Goal: Communication & Community: Answer question/provide support

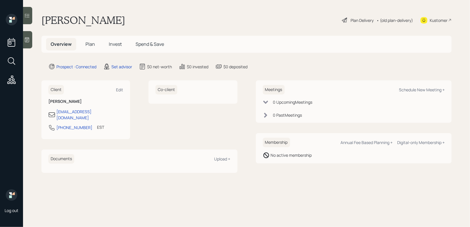
click at [25, 42] on icon at bounding box center [27, 39] width 4 height 5
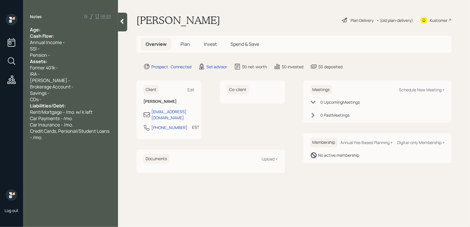
click at [81, 27] on div "Age:" at bounding box center [70, 30] width 81 height 6
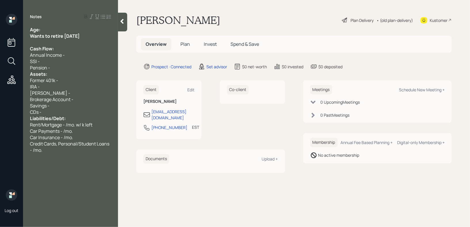
drag, startPoint x: 94, startPoint y: 35, endPoint x: 7, endPoint y: 36, distance: 86.2
click at [7, 36] on div "Log out Notes Age: Wants to retire in 3 years Cash Flow: Annual Income - SSI - …" at bounding box center [235, 113] width 470 height 227
click at [51, 25] on div "Notes Age: Wants to retire in 3 years Cash Flow: Annual Income - SSI - Pension …" at bounding box center [70, 117] width 95 height 206
click at [51, 29] on div "Age:" at bounding box center [70, 30] width 81 height 6
drag, startPoint x: 48, startPoint y: 29, endPoint x: 42, endPoint y: 29, distance: 5.8
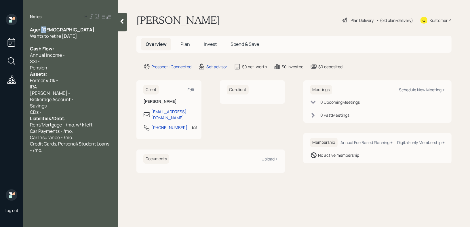
click at [42, 29] on div "Age: 67" at bounding box center [70, 30] width 81 height 6
click at [66, 29] on div "Age: 67" at bounding box center [70, 30] width 81 height 6
click at [67, 40] on div at bounding box center [70, 42] width 81 height 6
click at [67, 43] on div at bounding box center [70, 42] width 81 height 6
click at [76, 68] on div "Pension -" at bounding box center [70, 68] width 81 height 6
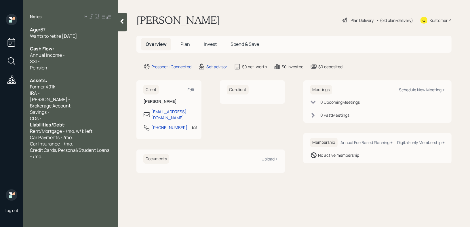
click at [76, 120] on div "CDs -" at bounding box center [70, 118] width 81 height 6
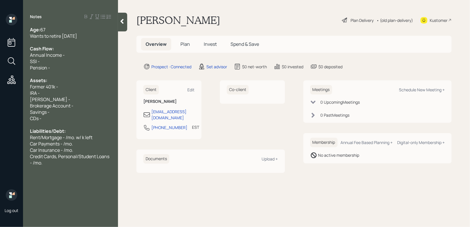
click at [80, 69] on div "Pension -" at bounding box center [70, 68] width 81 height 6
click at [80, 61] on div "SSI -" at bounding box center [70, 61] width 81 height 6
drag, startPoint x: 50, startPoint y: 70, endPoint x: 20, endPoint y: 70, distance: 30.5
click at [29, 70] on div "Age: 67 Wants to retire in 3 years Cash Flow: Annual Income - SSI - /mo. Pensio…" at bounding box center [70, 96] width 95 height 139
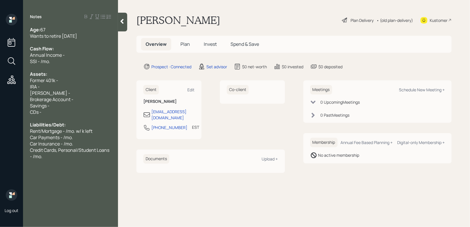
click at [49, 157] on div "Credit Cards, Personal/Student Loans - /mo." at bounding box center [70, 153] width 81 height 13
drag, startPoint x: 52, startPoint y: 171, endPoint x: 13, endPoint y: 171, distance: 39.2
click at [15, 171] on div "Log out Notes Age: 67 Wants to retire in 3 years Cash Flow: Annual Income - SSI…" at bounding box center [235, 113] width 470 height 227
copy span "MCRS"
click at [63, 108] on div "Savings -" at bounding box center [70, 106] width 81 height 6
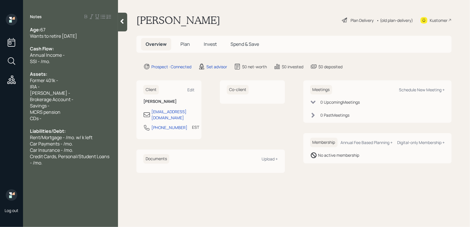
click at [84, 102] on div "Brokerage Account -" at bounding box center [70, 99] width 81 height 6
drag, startPoint x: 86, startPoint y: 101, endPoint x: 15, endPoint y: 101, distance: 71.4
click at [16, 101] on div "Log out Notes Age: 67 Wants to retire in 3 years Cash Flow: Annual Income - SSI…" at bounding box center [235, 113] width 470 height 227
click at [64, 101] on span "Brokerage Account - 35k" at bounding box center [56, 99] width 52 height 6
drag, startPoint x: 83, startPoint y: 101, endPoint x: 75, endPoint y: 101, distance: 8.1
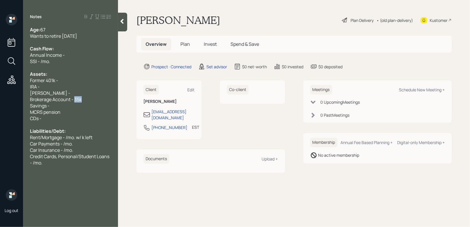
click at [75, 101] on div "Brokerage Account - 35k" at bounding box center [70, 99] width 81 height 6
copy span "35k"
click at [74, 105] on div "Savings -" at bounding box center [70, 106] width 81 height 6
drag, startPoint x: 92, startPoint y: 99, endPoint x: 0, endPoint y: 99, distance: 91.9
click at [0, 99] on div "Log out Notes Age: 67 Wants to retire in 3 years Cash Flow: Annual Income - SSI…" at bounding box center [235, 113] width 470 height 227
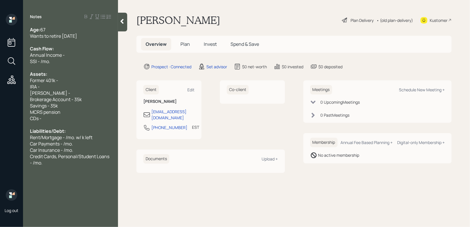
click at [79, 102] on span "Brokerage Account - 35k" at bounding box center [56, 99] width 52 height 6
drag, startPoint x: 81, startPoint y: 101, endPoint x: 76, endPoint y: 101, distance: 4.9
click at [76, 101] on div "Brokerage Account - 1k" at bounding box center [70, 99] width 81 height 6
drag, startPoint x: 67, startPoint y: 106, endPoint x: 51, endPoint y: 106, distance: 16.1
click at [51, 106] on div "Savings - 35k" at bounding box center [70, 106] width 81 height 6
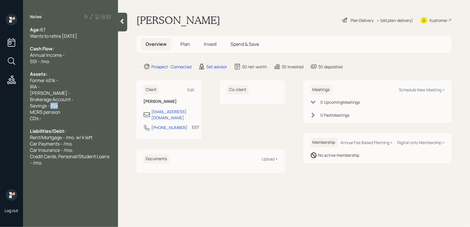
copy span "35k"
click at [88, 101] on div "Brokerage Account -" at bounding box center [70, 99] width 81 height 6
drag, startPoint x: 76, startPoint y: 109, endPoint x: 14, endPoint y: 108, distance: 62.0
click at [14, 108] on div "Log out Notes Age: 67 Wants to retire in 3 years Cash Flow: Annual Income - SSI…" at bounding box center [235, 113] width 470 height 227
click at [71, 113] on div "MCRS pension" at bounding box center [70, 112] width 81 height 6
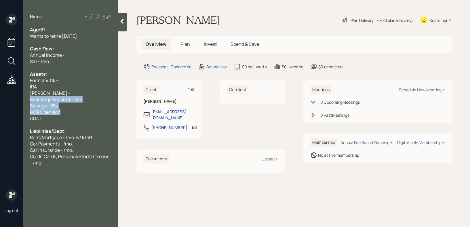
drag, startPoint x: 78, startPoint y: 110, endPoint x: 23, endPoint y: 103, distance: 55.6
click at [23, 103] on div "Age: 67 Wants to retire in 3 years Cash Flow: Annual Income - SSI - /mo. Assets…" at bounding box center [70, 103] width 95 height 152
click at [39, 103] on span "Brokerage Account - 35k" at bounding box center [56, 99] width 52 height 6
drag, startPoint x: 47, startPoint y: 103, endPoint x: 30, endPoint y: 103, distance: 17.3
click at [31, 103] on div "Savings - 35k" at bounding box center [70, 106] width 81 height 6
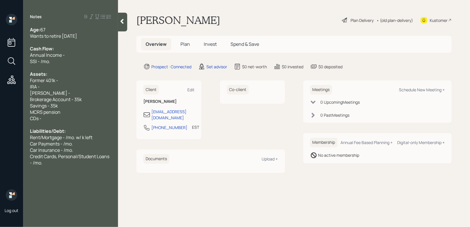
drag, startPoint x: 47, startPoint y: 90, endPoint x: 10, endPoint y: 90, distance: 36.6
click at [17, 90] on div "Log out Notes Age: 67 Wants to retire in 3 years Cash Flow: Annual Income - SSI…" at bounding box center [235, 113] width 470 height 227
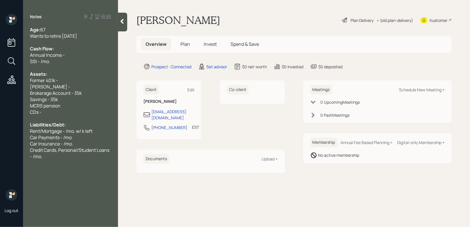
click at [78, 91] on span "Brokerage Account - 35k" at bounding box center [56, 93] width 52 height 6
click at [82, 86] on div "Roth IRA -" at bounding box center [70, 87] width 81 height 6
click at [67, 110] on div "CDs -" at bounding box center [70, 112] width 81 height 6
click at [76, 99] on div "Savings - 35k" at bounding box center [70, 99] width 81 height 6
drag, startPoint x: 81, startPoint y: 98, endPoint x: 0, endPoint y: 98, distance: 80.7
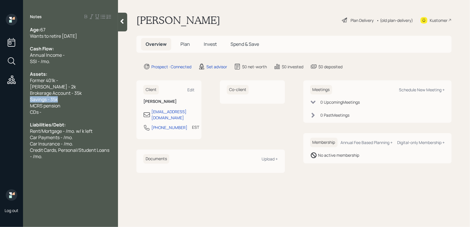
click at [0, 98] on div "Log out Notes Age: 67 Wants to retire in 3 years Cash Flow: Annual Income - SSI…" at bounding box center [235, 113] width 470 height 227
click at [83, 99] on div "Savings - 35k" at bounding box center [70, 99] width 81 height 6
drag, startPoint x: 84, startPoint y: 99, endPoint x: 0, endPoint y: 99, distance: 83.6
click at [0, 99] on div "Log out Notes Age: 67 Wants to retire in 3 years Cash Flow: Annual Income - SSI…" at bounding box center [235, 113] width 470 height 227
click at [33, 94] on span "Brokerage Account - 35k" at bounding box center [56, 93] width 52 height 6
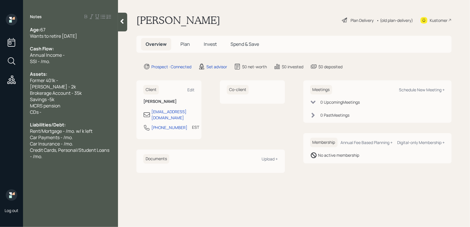
click at [87, 94] on div "Brokerage Account - 35k" at bounding box center [70, 93] width 81 height 6
drag, startPoint x: 82, startPoint y: 94, endPoint x: 13, endPoint y: 91, distance: 69.2
click at [19, 92] on div "Log out Notes Age: 67 Wants to retire in 3 years Cash Flow: Annual Income - SSI…" at bounding box center [235, 113] width 470 height 227
click at [69, 88] on div "Roth IRA - 2k" at bounding box center [70, 87] width 81 height 6
click at [99, 92] on div "Brokerage Account - 35k" at bounding box center [70, 93] width 81 height 6
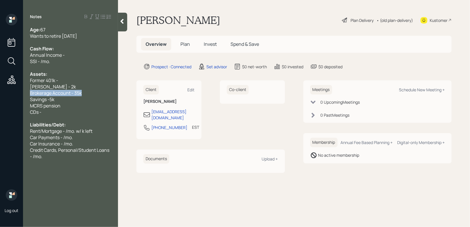
drag, startPoint x: 99, startPoint y: 92, endPoint x: 0, endPoint y: 92, distance: 98.5
click at [0, 92] on div "Log out Notes Age: 67 Wants to retire in 3 years Cash Flow: Annual Income - SSI…" at bounding box center [235, 113] width 470 height 227
click at [66, 93] on span "Brokerage Account - 35k" at bounding box center [56, 93] width 52 height 6
drag, startPoint x: 82, startPoint y: 93, endPoint x: 39, endPoint y: 91, distance: 42.4
click at [55, 93] on span "Brokerage Account - 35k" at bounding box center [56, 93] width 52 height 6
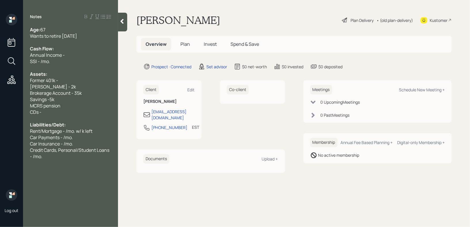
click at [68, 91] on span "Brokerage Account - 35k" at bounding box center [56, 93] width 52 height 6
drag, startPoint x: 106, startPoint y: 93, endPoint x: 23, endPoint y: 93, distance: 83.0
click at [23, 93] on div "Log out Notes Age: 67 Wants to retire in 3 years Cash Flow: Annual Income - SSI…" at bounding box center [235, 113] width 470 height 227
click at [51, 93] on span "Brokerage Account - 35k" at bounding box center [56, 93] width 52 height 6
click at [94, 97] on div "Savings -5k" at bounding box center [70, 99] width 81 height 6
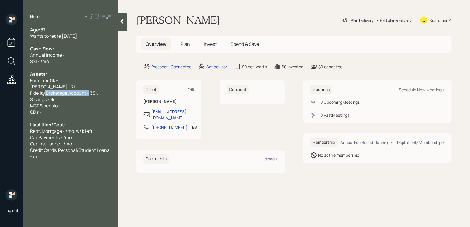
drag, startPoint x: 90, startPoint y: 94, endPoint x: 45, endPoint y: 95, distance: 44.4
click at [45, 95] on span "Fidelity Brokerage Account - 35k" at bounding box center [64, 93] width 68 height 6
click at [37, 93] on span "IRA - 35k" at bounding box center [39, 93] width 18 height 6
drag, startPoint x: 66, startPoint y: 92, endPoint x: 54, endPoint y: 92, distance: 11.5
click at [55, 92] on div "IRA - 35k" at bounding box center [70, 93] width 81 height 6
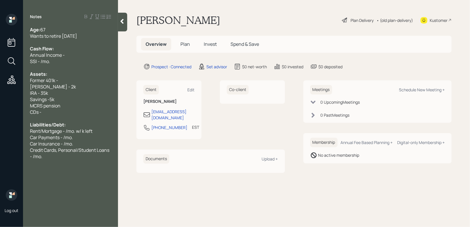
click at [58, 92] on div "IRA - 35k" at bounding box center [70, 93] width 81 height 6
drag, startPoint x: 74, startPoint y: 90, endPoint x: 52, endPoint y: 90, distance: 21.9
click at [52, 90] on div "IRA - 35k" at bounding box center [70, 93] width 81 height 6
click at [69, 90] on div "IRA - 35k" at bounding box center [70, 93] width 81 height 6
click at [73, 86] on div "Roth IRA - 2k" at bounding box center [70, 87] width 81 height 6
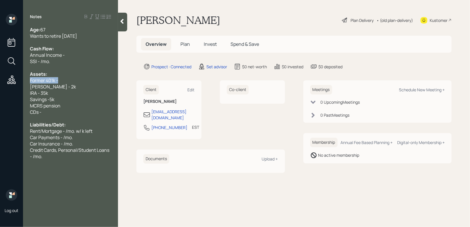
drag, startPoint x: 70, startPoint y: 79, endPoint x: 0, endPoint y: 79, distance: 70.0
click at [0, 79] on div "Log out Notes Age: 67 Wants to retire in 3 years Cash Flow: Annual Income - SSI…" at bounding box center [235, 113] width 470 height 227
click at [52, 101] on span "Savings -5k" at bounding box center [42, 99] width 24 height 6
click at [71, 84] on div "Roth IRA - 2k" at bounding box center [70, 87] width 81 height 6
drag, startPoint x: 71, startPoint y: 85, endPoint x: 3, endPoint y: 85, distance: 67.1
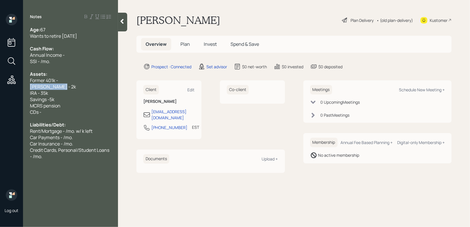
click at [4, 85] on div "Log out Notes Age: 67 Wants to retire in 3 years Cash Flow: Annual Income - SSI…" at bounding box center [235, 113] width 470 height 227
click at [62, 85] on div "Roth IRA - 2k" at bounding box center [70, 87] width 81 height 6
drag, startPoint x: 68, startPoint y: 79, endPoint x: 0, endPoint y: 79, distance: 67.7
click at [0, 79] on div "Log out Notes Age: 67 Wants to retire in 3 years Cash Flow: Annual Income - SSI…" at bounding box center [235, 113] width 470 height 227
click at [73, 79] on div "Former 401k -" at bounding box center [70, 80] width 81 height 6
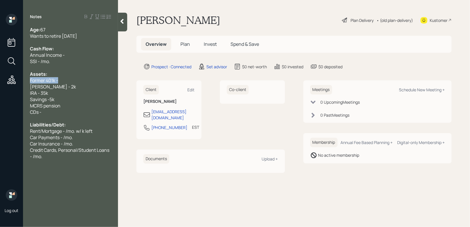
drag, startPoint x: 73, startPoint y: 79, endPoint x: 7, endPoint y: 80, distance: 66.0
click at [7, 80] on div "Log out Notes Age: 67 Wants to retire in 3 years Cash Flow: Annual Income - SSI…" at bounding box center [235, 113] width 470 height 227
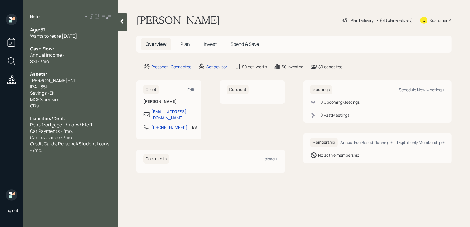
click at [55, 80] on span "Roth IRA - 2k" at bounding box center [53, 80] width 46 height 6
click at [69, 81] on div "Roth IRA - 2k" at bounding box center [70, 80] width 81 height 6
click at [71, 61] on div "SSI - /mo." at bounding box center [70, 61] width 81 height 6
click at [76, 53] on div "Annual Income -" at bounding box center [70, 55] width 81 height 6
click at [75, 98] on div "MCRS pension" at bounding box center [70, 99] width 81 height 6
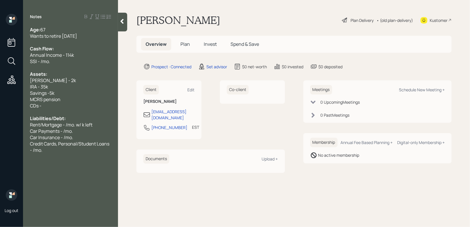
click at [65, 111] on div at bounding box center [70, 112] width 81 height 6
drag, startPoint x: 65, startPoint y: 109, endPoint x: 7, endPoint y: 109, distance: 57.6
click at [7, 109] on div "Log out Notes Age: 67 Wants to retire in 3 years Cash Flow: Annual Income - 114…" at bounding box center [235, 113] width 470 height 227
click at [34, 89] on span "IRA - 35k" at bounding box center [39, 87] width 18 height 6
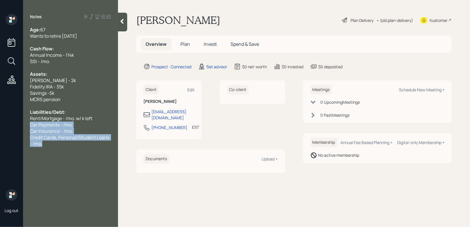
drag, startPoint x: 68, startPoint y: 150, endPoint x: 30, endPoint y: 123, distance: 47.0
click at [30, 123] on div "Age: 67 Wants to retire in 3 years Cash Flow: Annual Income - 114k SSI - /mo. A…" at bounding box center [70, 93] width 95 height 133
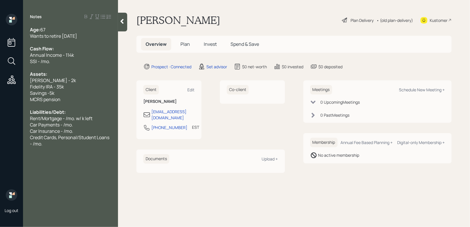
click at [46, 131] on span "Car Insurance - /mo." at bounding box center [51, 131] width 43 height 6
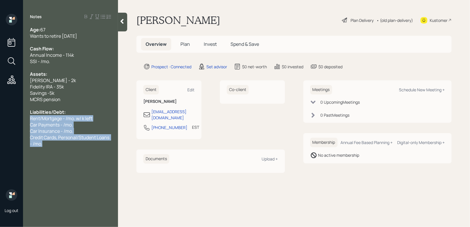
drag, startPoint x: 43, startPoint y: 145, endPoint x: 27, endPoint y: 119, distance: 29.9
click at [27, 119] on div "Age: 67 Wants to retire in 3 years Cash Flow: Annual Income - 114k SSI - /mo. A…" at bounding box center [70, 93] width 95 height 133
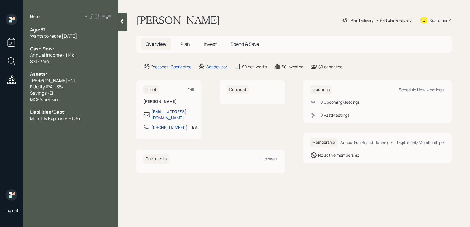
click at [49, 114] on span "Liabilities/Debt:" at bounding box center [48, 112] width 36 height 6
click at [97, 118] on div "Monthly Expenses - 5.5k" at bounding box center [70, 118] width 81 height 6
click at [98, 115] on div "Liabilities/Debt:" at bounding box center [70, 112] width 81 height 6
click at [95, 121] on div "Monthly Expenses - 5.5k" at bounding box center [70, 118] width 81 height 6
click at [87, 96] on div "Savings -5k" at bounding box center [70, 93] width 81 height 6
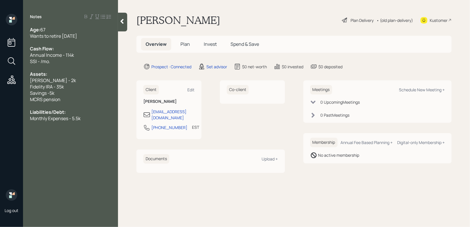
click at [85, 103] on div at bounding box center [70, 106] width 81 height 6
drag, startPoint x: 86, startPoint y: 101, endPoint x: 21, endPoint y: 101, distance: 64.8
click at [21, 101] on div "Log out Notes Age: 67 Wants to retire in 3 years Cash Flow: Annual Income - 114…" at bounding box center [235, 113] width 470 height 227
copy span "MCRS pension"
click at [91, 122] on div "Monthly Expenses - 5.5k" at bounding box center [70, 118] width 81 height 6
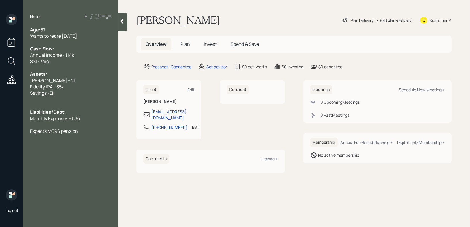
click at [60, 62] on div "SSI - /mo." at bounding box center [70, 61] width 81 height 6
drag, startPoint x: 60, startPoint y: 62, endPoint x: 0, endPoint y: 61, distance: 59.9
click at [0, 62] on div "Log out Notes Age: 67 Wants to retire in 3 years Cash Flow: Annual Income - 114…" at bounding box center [235, 113] width 470 height 227
click at [46, 69] on div at bounding box center [70, 68] width 81 height 6
drag, startPoint x: 64, startPoint y: 63, endPoint x: 14, endPoint y: 63, distance: 50.1
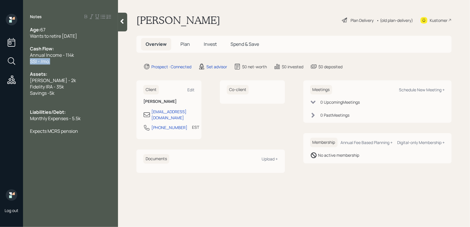
click at [14, 63] on div "Log out Notes Age: 67 Wants to retire in 3 years Cash Flow: Annual Income - 114…" at bounding box center [235, 113] width 470 height 227
click at [38, 67] on div at bounding box center [70, 68] width 81 height 6
click at [40, 61] on span "SSI - /mo." at bounding box center [40, 61] width 20 height 6
click at [89, 135] on div at bounding box center [70, 137] width 81 height 6
click at [83, 151] on div "Wondering" at bounding box center [70, 150] width 81 height 6
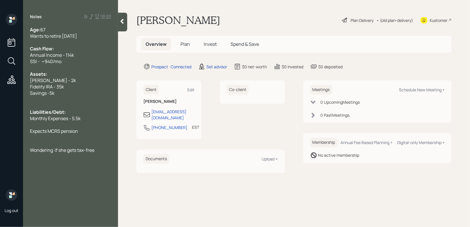
click at [88, 148] on span "Wondering if she gets tax-free" at bounding box center [62, 150] width 65 height 6
click at [91, 129] on div "Expects MCRS pension" at bounding box center [70, 131] width 81 height 6
drag, startPoint x: 91, startPoint y: 129, endPoint x: 26, endPoint y: 138, distance: 66.3
click at [22, 139] on div "Log out Notes Age: 67 Wants to retire in 3 years Cash Flow: Annual Income - 114…" at bounding box center [235, 113] width 470 height 227
click at [58, 105] on div at bounding box center [70, 106] width 81 height 6
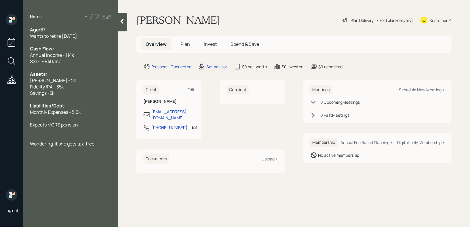
click at [50, 94] on span "Savings -5k" at bounding box center [42, 93] width 24 height 6
click at [73, 42] on div at bounding box center [70, 42] width 81 height 6
click at [77, 34] on span "Wants to retire in 3 years" at bounding box center [53, 36] width 47 height 6
click at [77, 49] on div "Cash Flow:" at bounding box center [70, 49] width 81 height 6
click at [77, 63] on div "SSI - ~940/mo." at bounding box center [70, 61] width 81 height 6
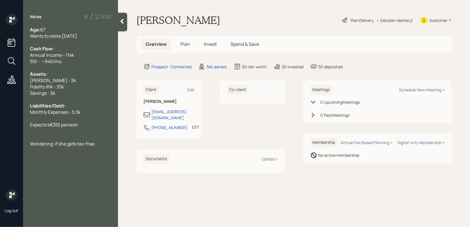
click at [77, 89] on div "Fidelity IRA - 35k" at bounding box center [70, 87] width 81 height 6
click at [74, 99] on div at bounding box center [70, 99] width 81 height 6
click at [74, 112] on span "Monthly Expenses - 5.5k" at bounding box center [55, 112] width 51 height 6
click at [433, 90] on div "Schedule New Meeting +" at bounding box center [422, 89] width 46 height 5
select select "round-robin"
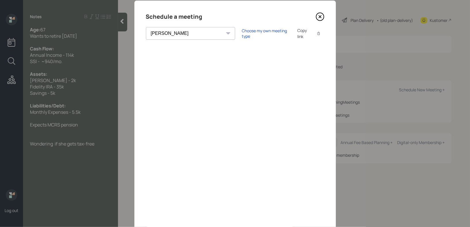
scroll to position [4, 0]
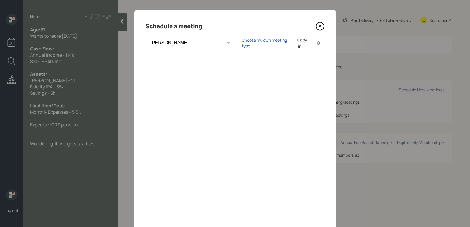
click at [322, 26] on icon at bounding box center [320, 26] width 9 height 9
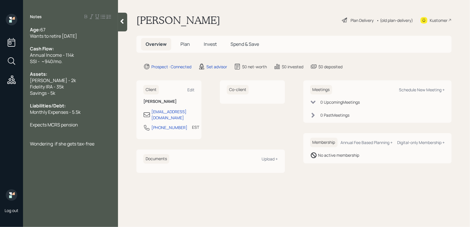
click at [430, 21] on div "Kustomer" at bounding box center [439, 20] width 18 height 6
click at [105, 147] on div "Wondering if she gets tax-free" at bounding box center [70, 144] width 81 height 6
click at [87, 156] on div "key: what are your fees" at bounding box center [70, 156] width 81 height 6
drag, startPoint x: 87, startPoint y: 156, endPoint x: 0, endPoint y: 156, distance: 87.0
click at [0, 156] on div "Log out Notes Age: 67 Wants to retire in 3 years Cash Flow: Annual Income - 114…" at bounding box center [235, 113] width 470 height 227
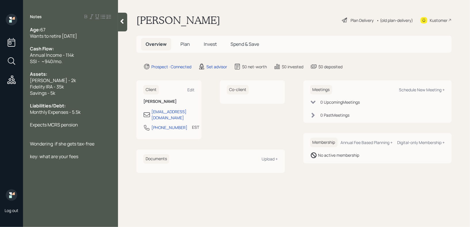
click at [67, 150] on div at bounding box center [70, 150] width 81 height 6
click at [75, 134] on div at bounding box center [70, 131] width 81 height 6
click at [90, 147] on div at bounding box center [70, 144] width 81 height 6
click at [99, 125] on div "Expects MCRS pension" at bounding box center [70, 125] width 81 height 6
drag, startPoint x: 79, startPoint y: 126, endPoint x: 13, endPoint y: 126, distance: 66.3
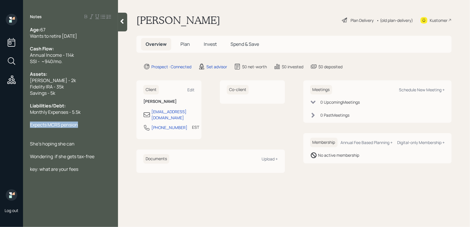
click at [13, 126] on div "Log out Notes Age: 67 Wants to retire in 3 years Cash Flow: Annual Income - 114…" at bounding box center [235, 113] width 470 height 227
copy span "Expects MCRS pension"
click at [101, 174] on div at bounding box center [70, 175] width 81 height 6
click at [63, 203] on span "Expects MCRS (Mass.) pension" at bounding box center [62, 201] width 65 height 6
click at [99, 147] on div "She's hoping she can" at bounding box center [70, 144] width 81 height 6
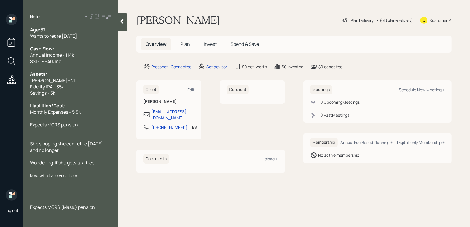
click at [101, 168] on div at bounding box center [70, 169] width 81 height 6
click at [105, 161] on div "Wondering if she gets tax-free" at bounding box center [70, 163] width 81 height 6
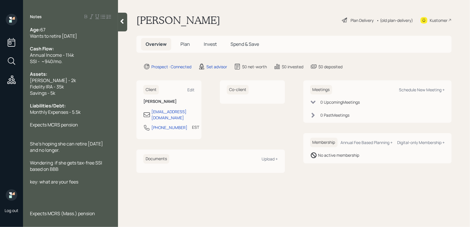
click at [86, 183] on div "key: what are your fees" at bounding box center [70, 182] width 81 height 6
drag, startPoint x: 87, startPoint y: 183, endPoint x: 22, endPoint y: 183, distance: 65.1
click at [22, 183] on div "Log out Notes Age: 67 Wants to retire in 3 years Cash Flow: Annual Income - 114…" at bounding box center [235, 113] width 470 height 227
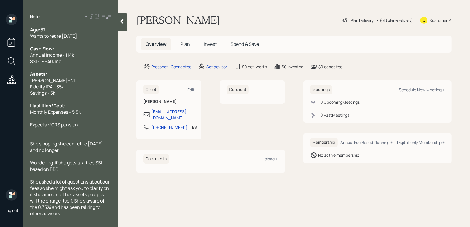
click at [89, 134] on div at bounding box center [70, 131] width 81 height 6
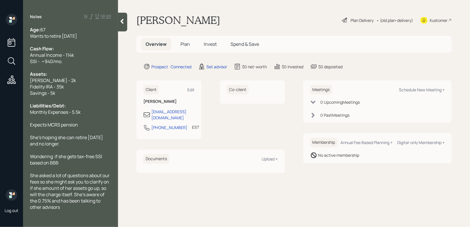
drag, startPoint x: 90, startPoint y: 134, endPoint x: 0, endPoint y: 134, distance: 89.9
click at [0, 134] on div "Log out Notes Age: 67 Wants to retire in 3 years Cash Flow: Annual Income - 114…" at bounding box center [235, 113] width 470 height 227
click at [56, 127] on span "Expects MCRS pension" at bounding box center [54, 125] width 48 height 6
drag, startPoint x: 88, startPoint y: 127, endPoint x: 0, endPoint y: 117, distance: 89.1
click at [0, 117] on div "Log out Notes Age: 67 Wants to retire in 3 years Cash Flow: Annual Income - 114…" at bounding box center [235, 113] width 470 height 227
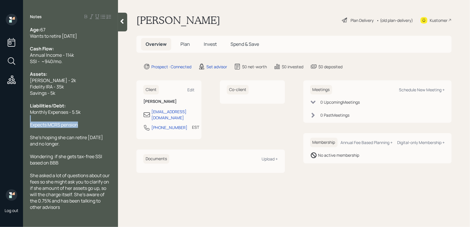
copy div "Expects MCRS pension"
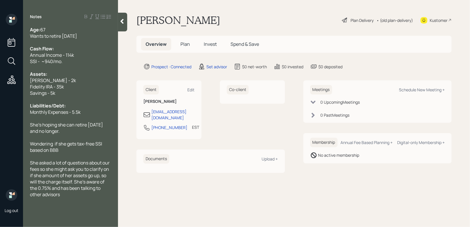
click at [69, 195] on div "She asked a lot of questions about our fees so she might ask you to clarify on …" at bounding box center [70, 179] width 81 height 38
click at [65, 195] on div "She asked a lot of questions about our fees so she might ask you to clarify on …" at bounding box center [70, 179] width 81 height 38
click at [86, 85] on div "Fidelity IRA - 35k" at bounding box center [70, 87] width 81 height 6
click at [85, 117] on div at bounding box center [70, 118] width 81 height 6
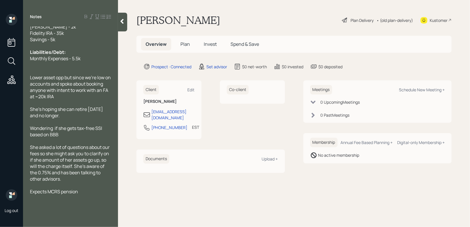
scroll to position [62, 0]
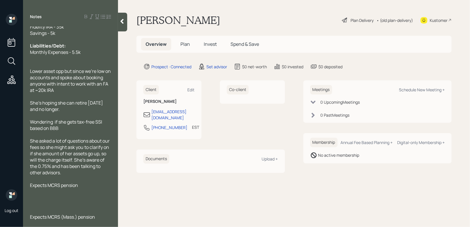
click at [95, 205] on div at bounding box center [70, 204] width 81 height 6
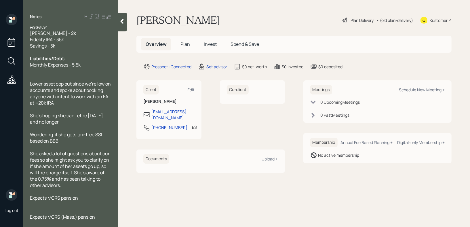
click at [76, 122] on div "She's hoping she can retire in 3 years and no longer." at bounding box center [70, 118] width 81 height 13
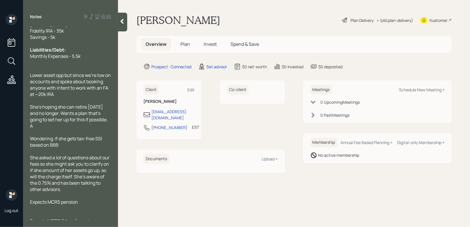
scroll to position [62, 0]
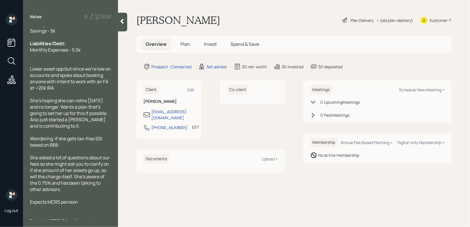
click at [125, 25] on div at bounding box center [122, 22] width 9 height 19
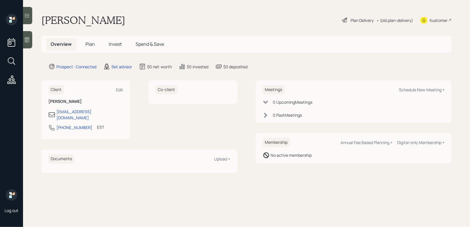
click at [169, 20] on div "Ginny Kime Plan Delivery • (old plan-delivery) Kustomer" at bounding box center [246, 20] width 411 height 13
